Goal: Information Seeking & Learning: Learn about a topic

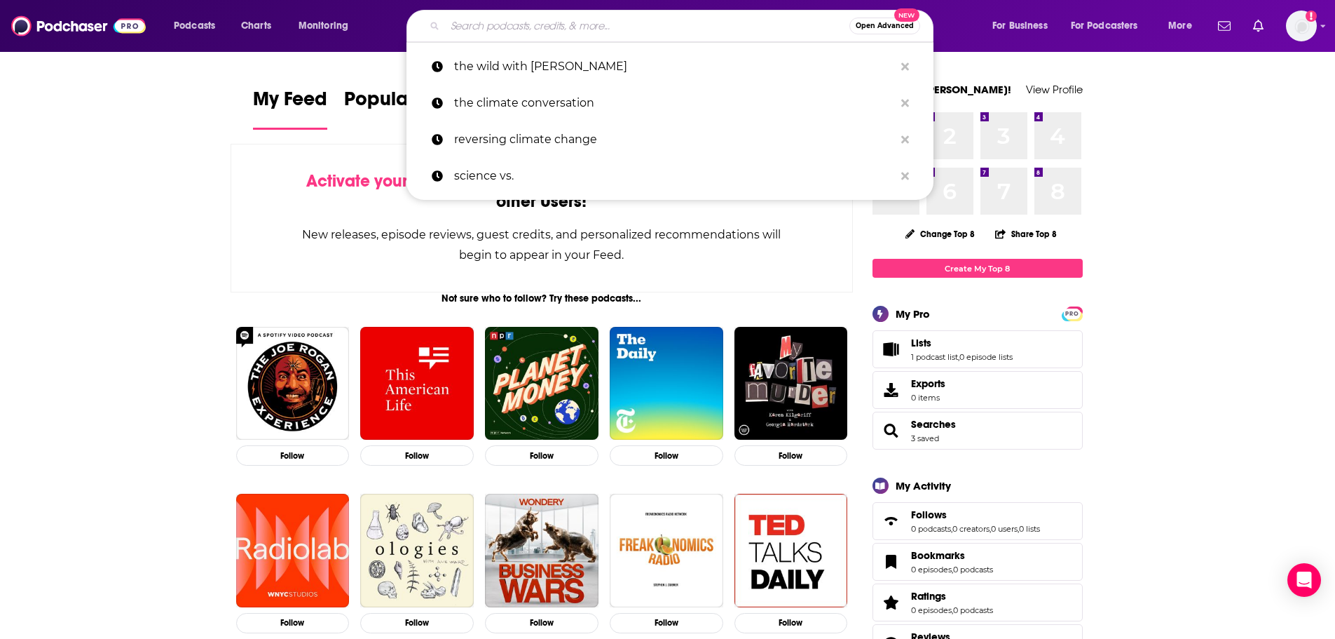
click at [620, 20] on input "Search podcasts, credits, & more..." at bounding box center [647, 26] width 404 height 22
paste input "Reach Out and Read Podcast"
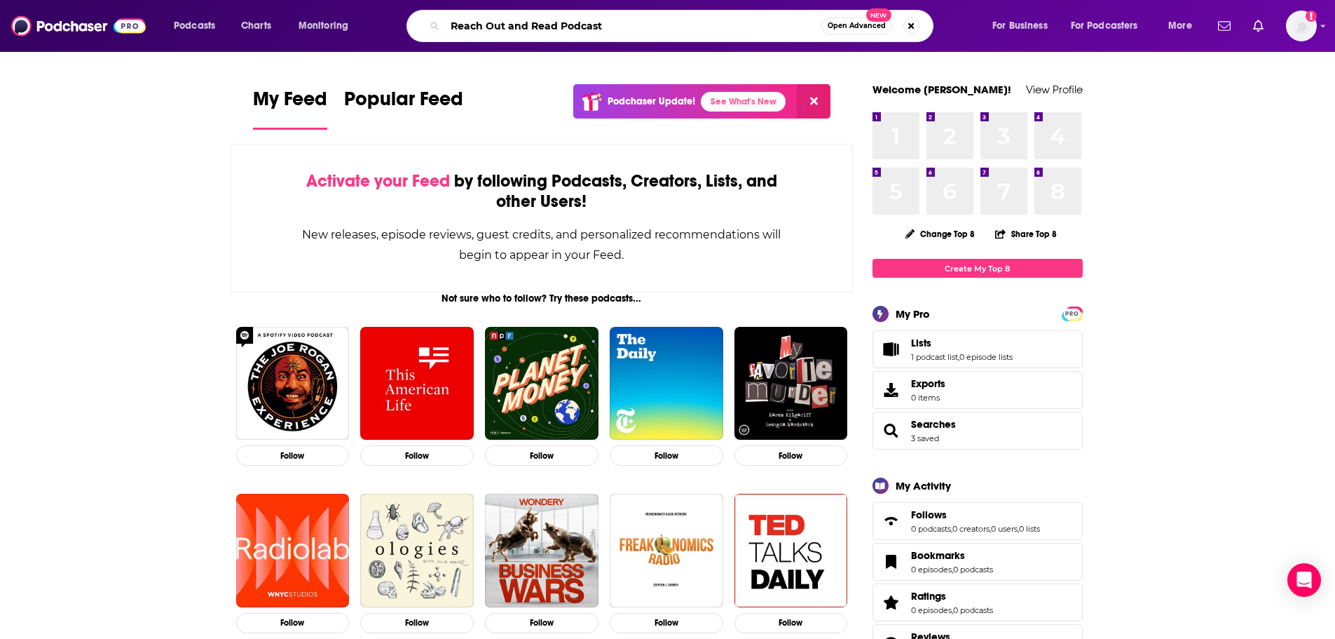
type input "Reach Out and Read Podcast"
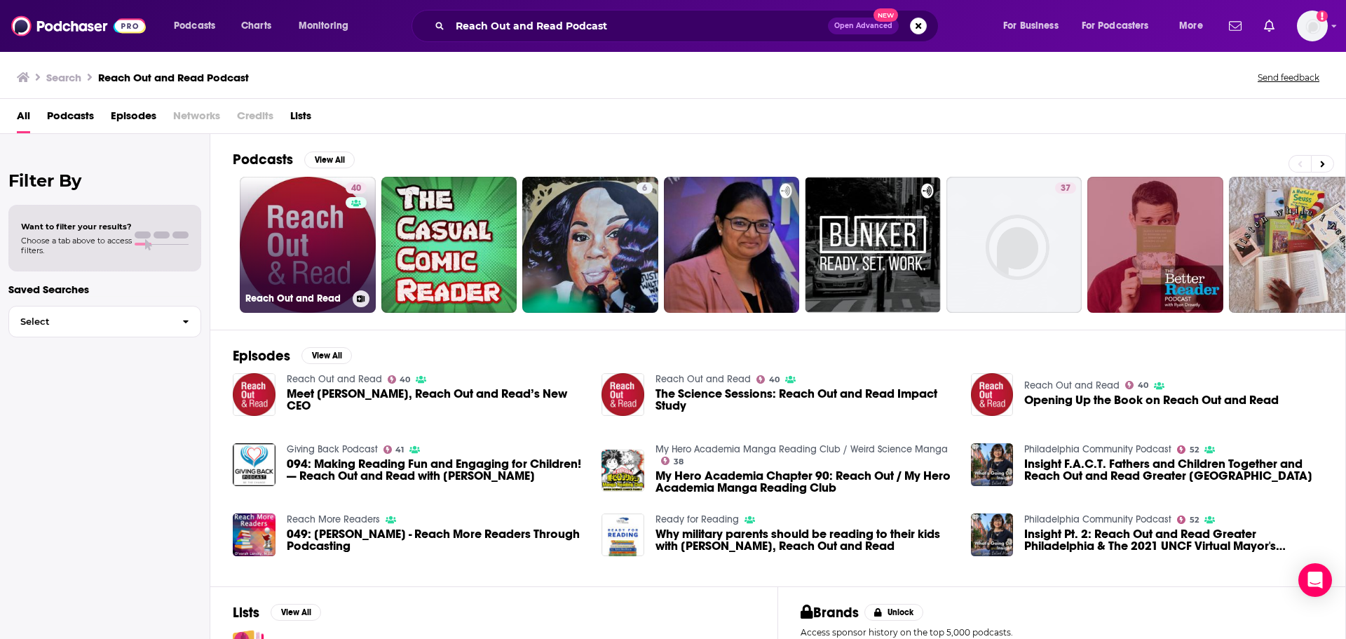
click at [283, 230] on link "40 Reach Out and Read" at bounding box center [308, 245] width 136 height 136
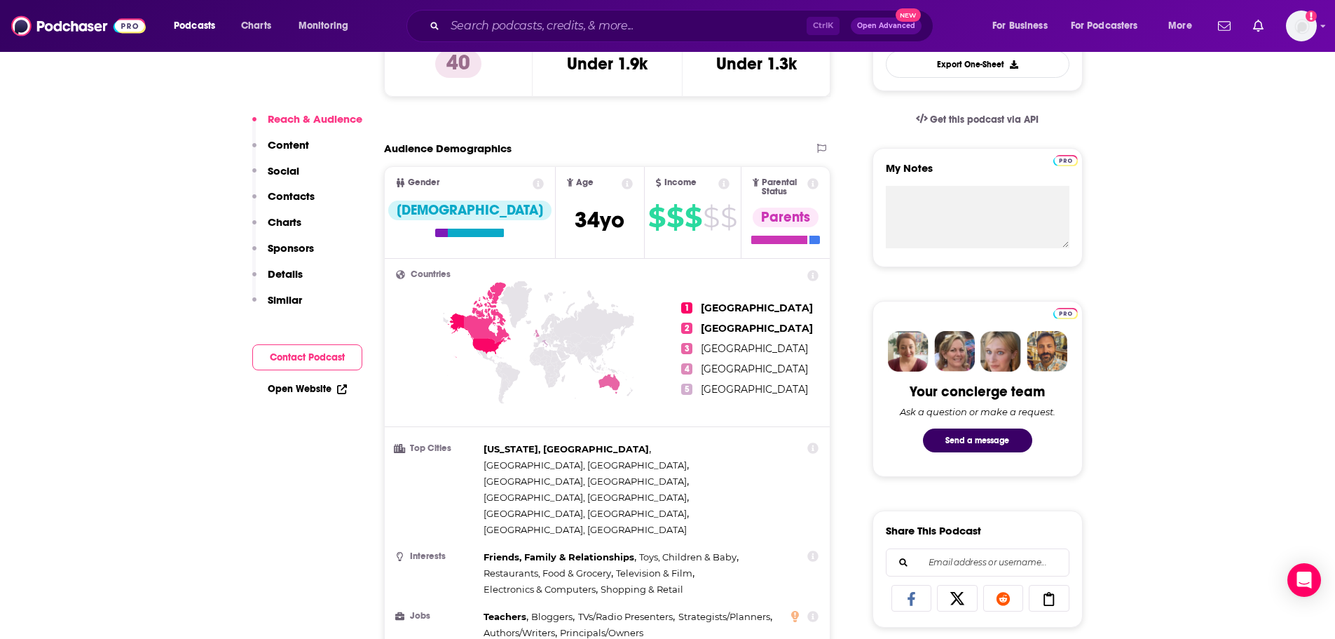
scroll to position [631, 0]
